Goal: Task Accomplishment & Management: Manage account settings

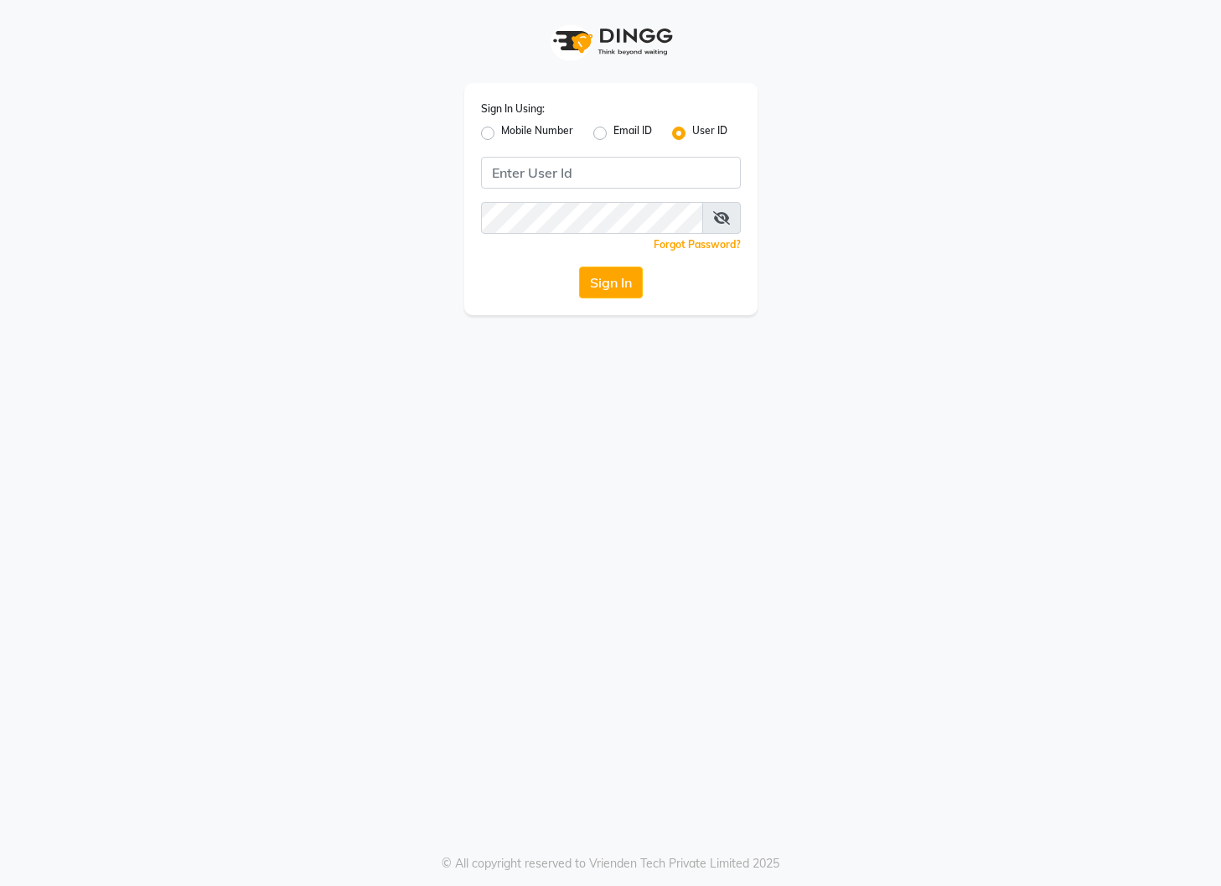
drag, startPoint x: 484, startPoint y: 132, endPoint x: 516, endPoint y: 170, distance: 49.9
click at [489, 140] on div "Mobile Number" at bounding box center [527, 133] width 92 height 20
drag, startPoint x: 488, startPoint y: 130, endPoint x: 504, endPoint y: 149, distance: 25.0
click at [501, 132] on label "Mobile Number" at bounding box center [537, 133] width 72 height 20
click at [501, 132] on input "Mobile Number" at bounding box center [506, 128] width 11 height 11
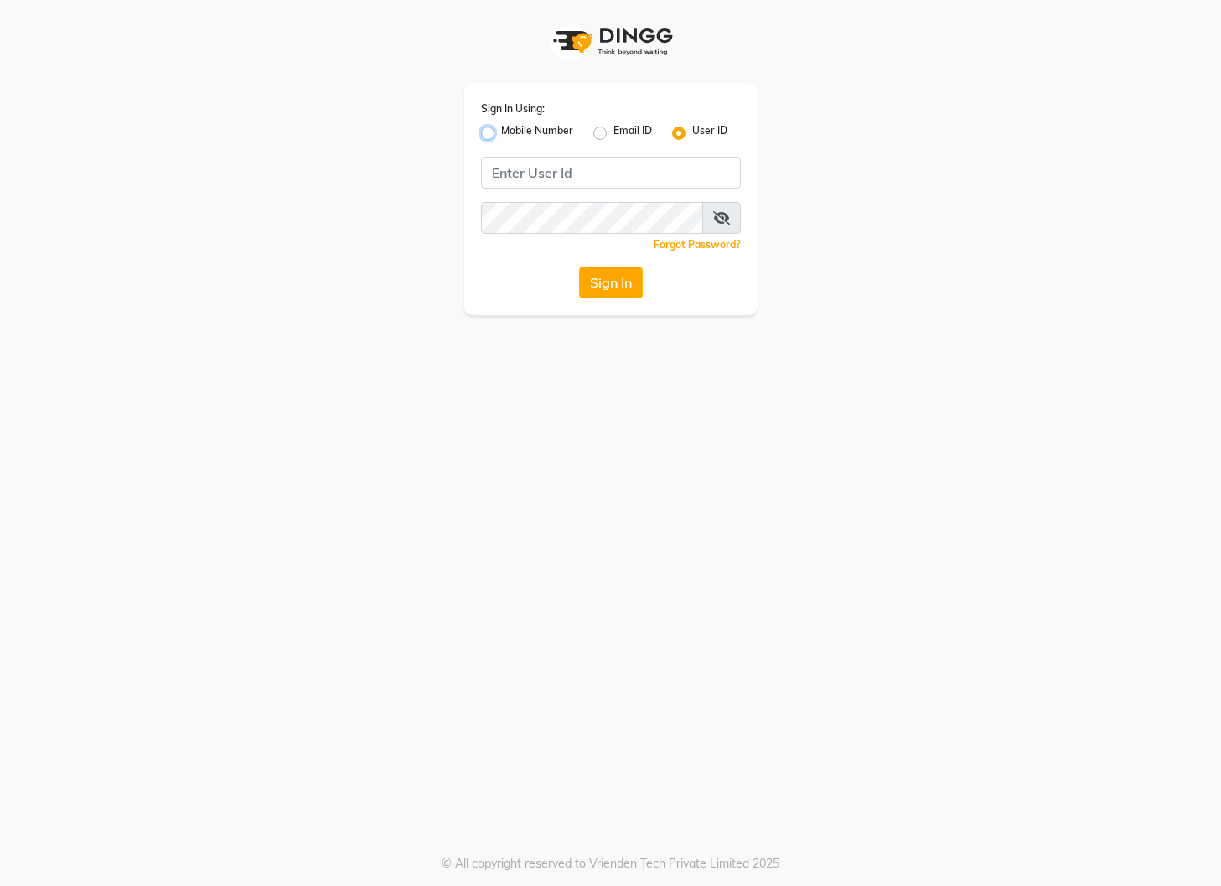
radio input "true"
radio input "false"
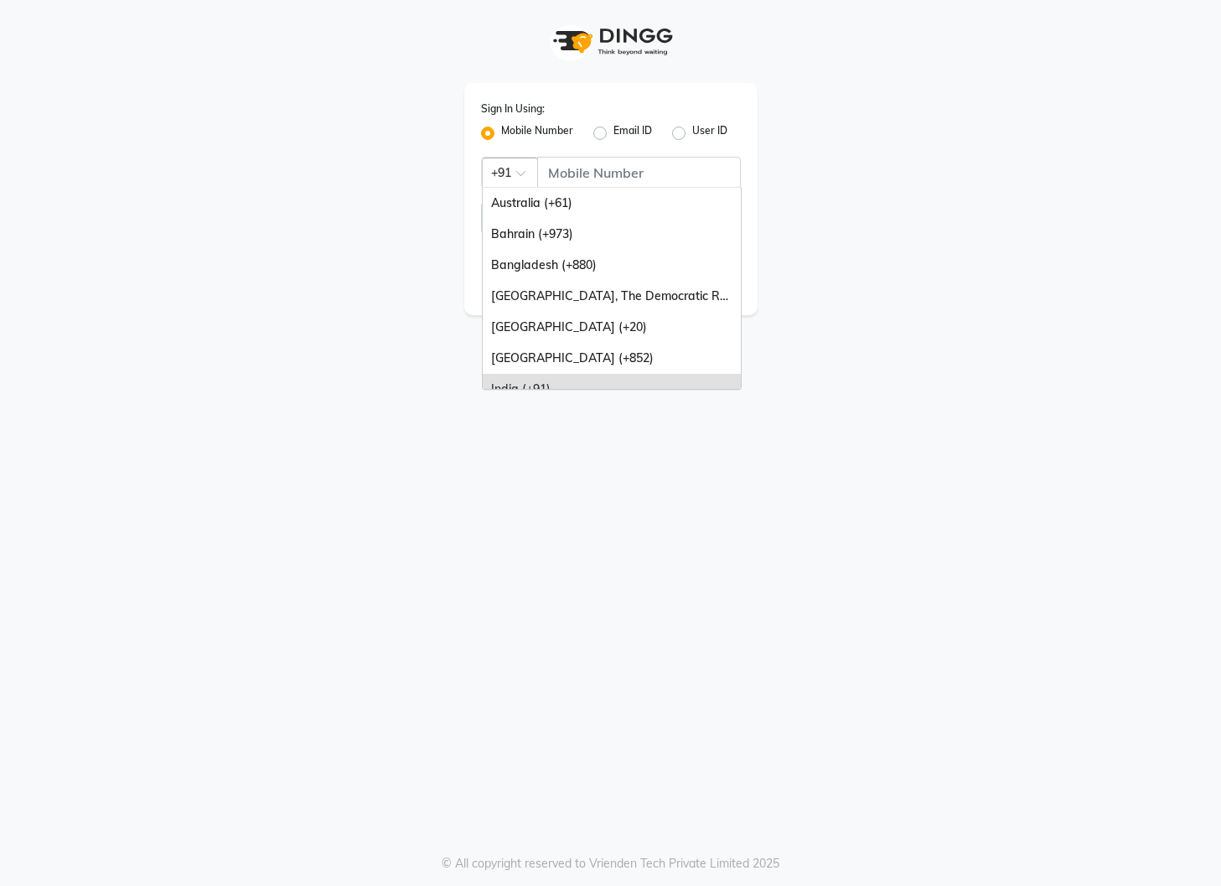
drag, startPoint x: 511, startPoint y: 169, endPoint x: 553, endPoint y: 219, distance: 64.8
click at [513, 171] on div at bounding box center [510, 172] width 54 height 18
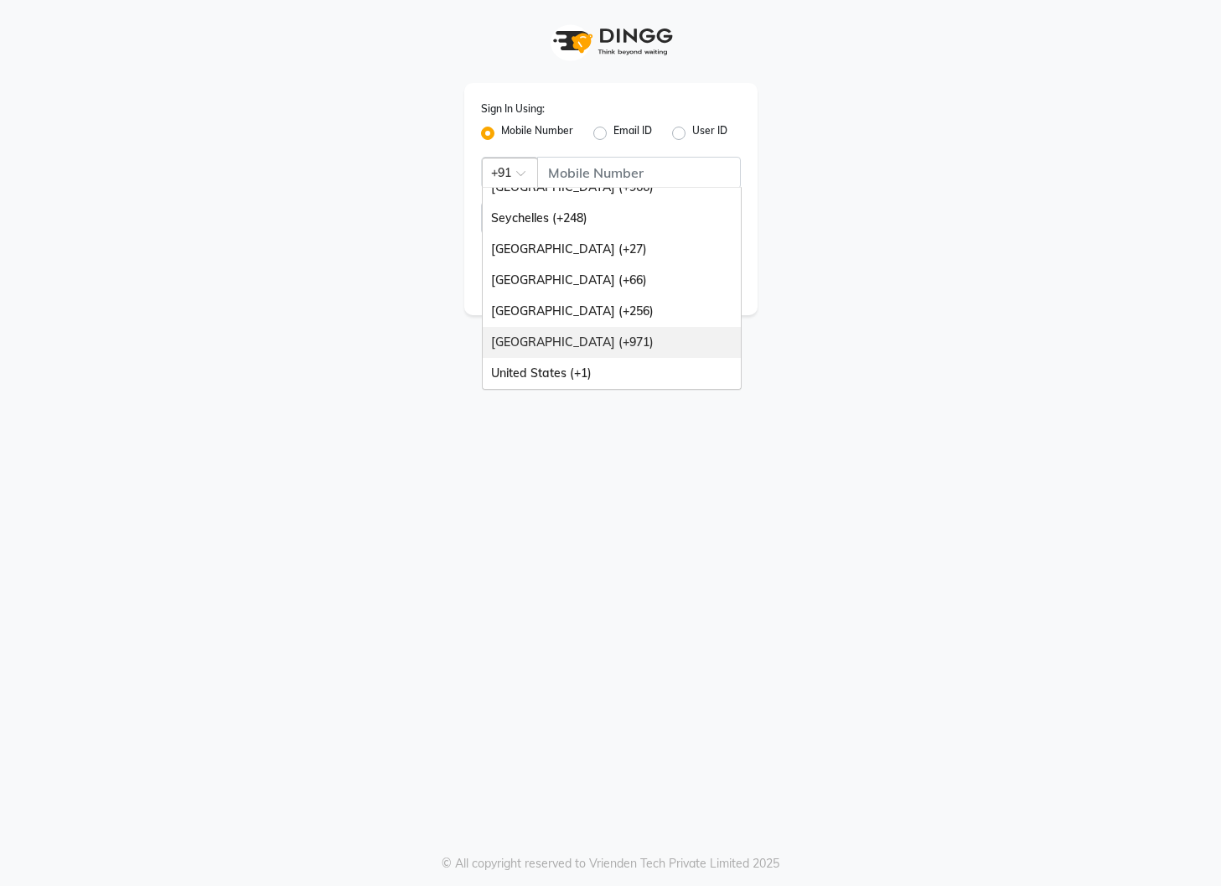
drag, startPoint x: 603, startPoint y: 339, endPoint x: 596, endPoint y: 246, distance: 92.4
click at [603, 339] on div "[GEOGRAPHIC_DATA] (+971)" at bounding box center [612, 342] width 258 height 31
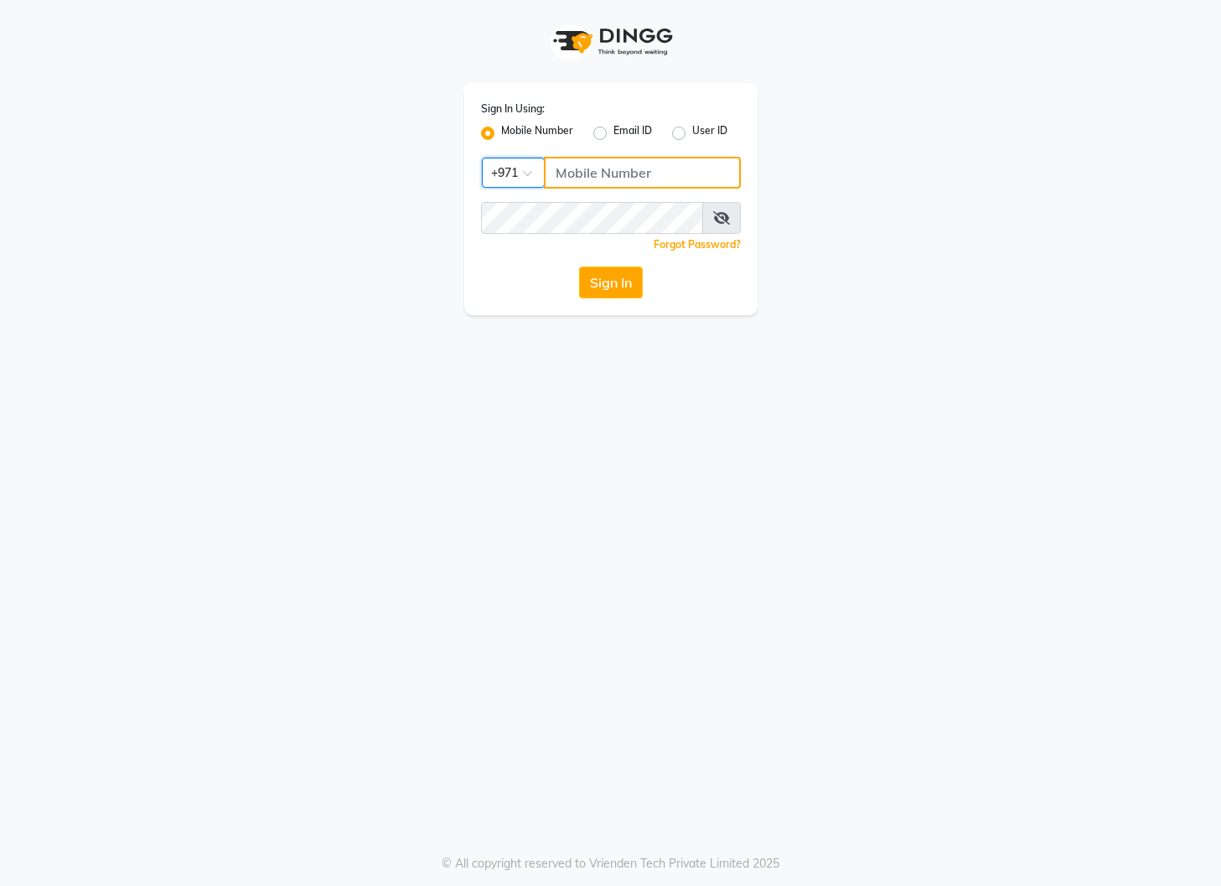
click at [591, 175] on input "Username" at bounding box center [642, 173] width 197 height 32
type input "559703599"
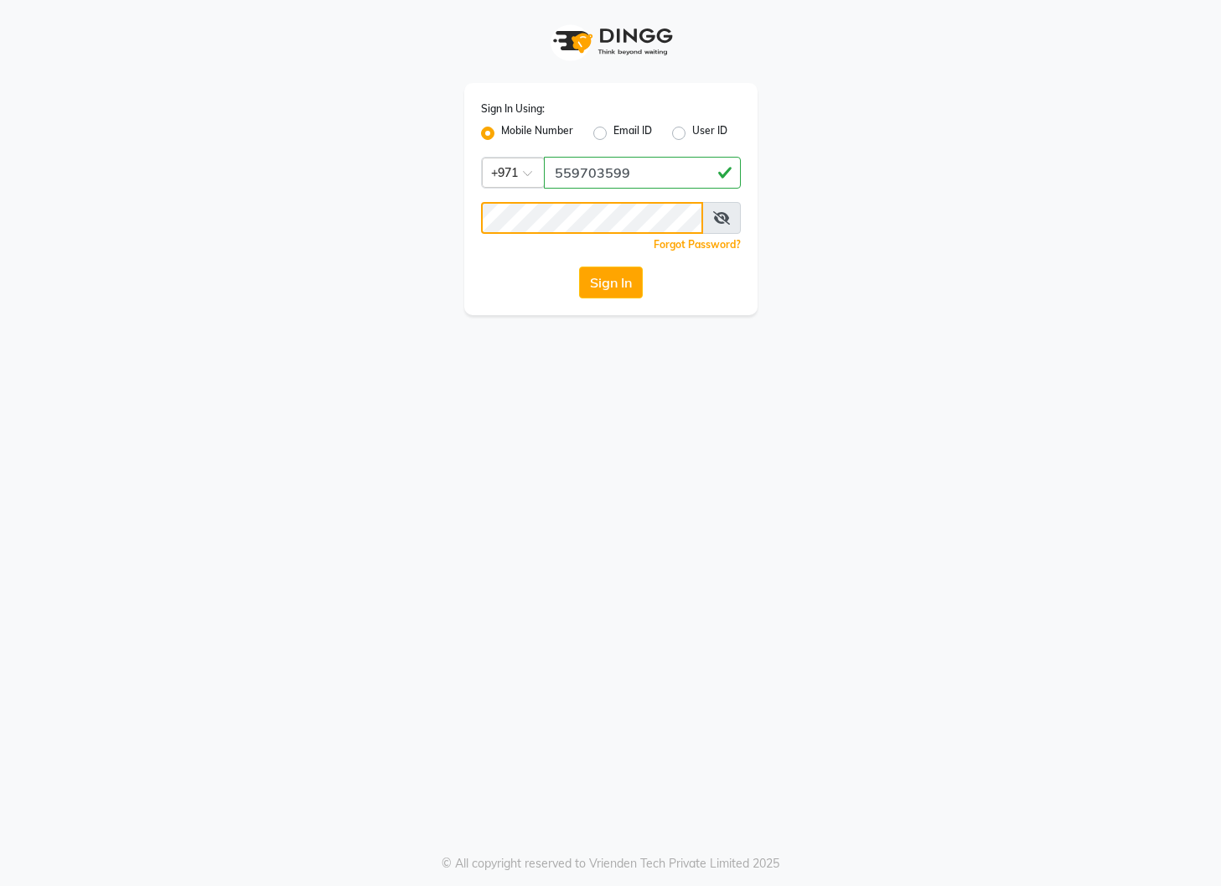
click at [579, 266] on button "Sign In" at bounding box center [611, 282] width 64 height 32
